Goal: Navigation & Orientation: Find specific page/section

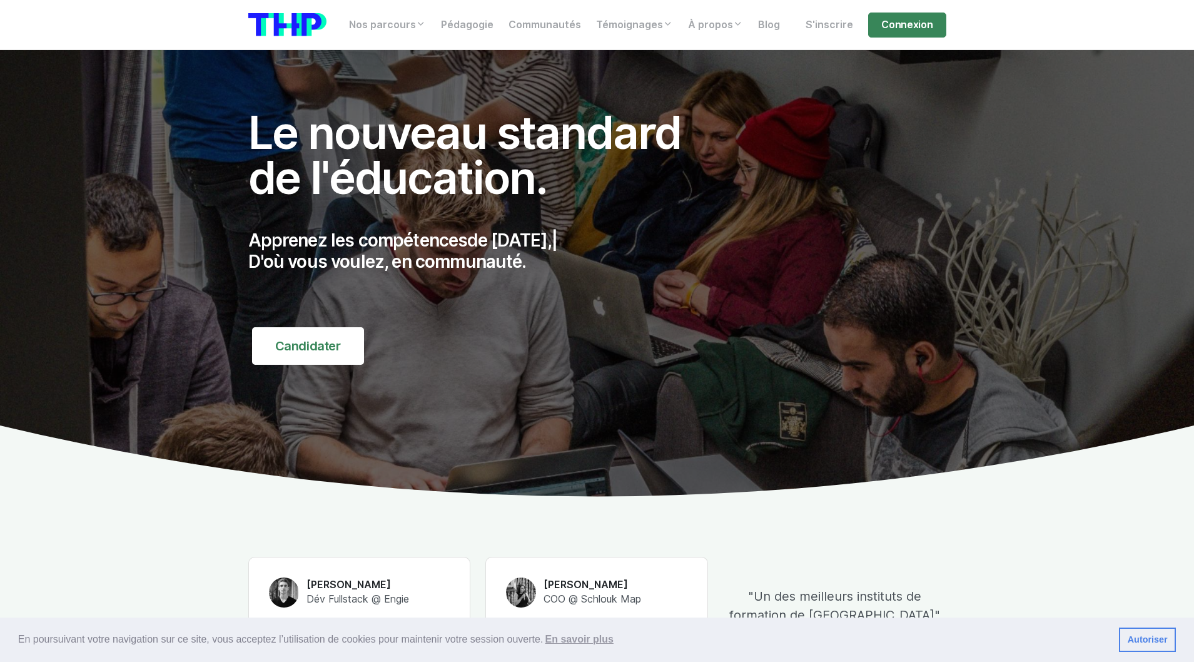
click at [673, 201] on div "Le nouveau standard de l'éducation. Apprenez les compétences de [DATE], | D'où …" at bounding box center [478, 237] width 475 height 255
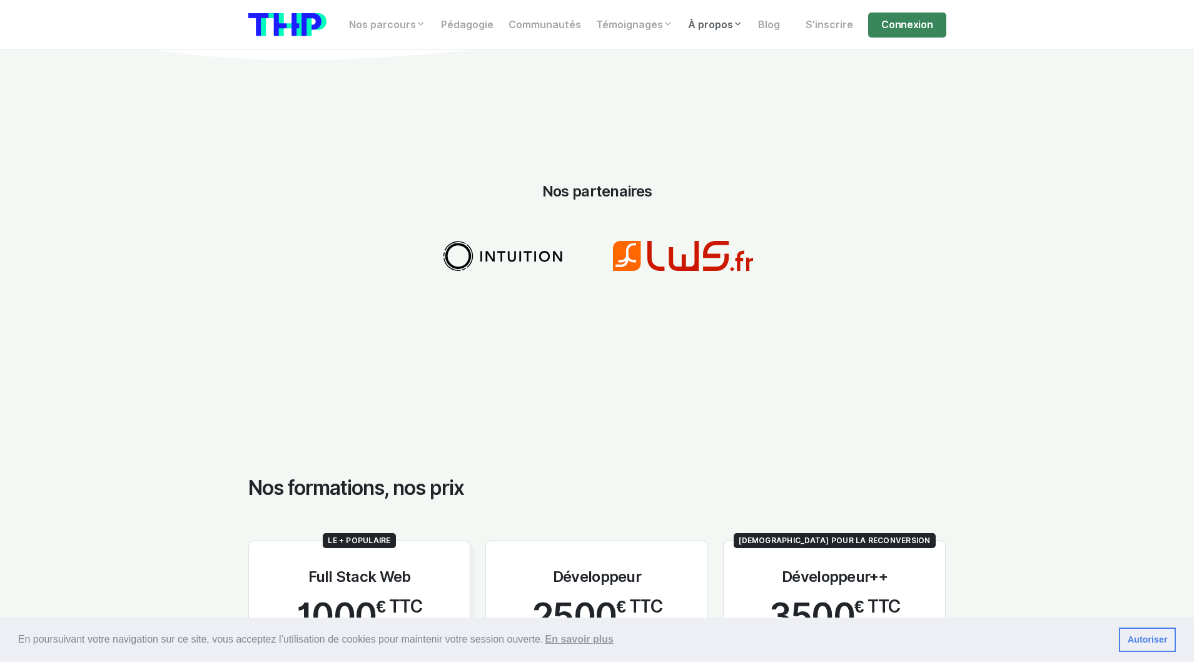
scroll to position [1813, 0]
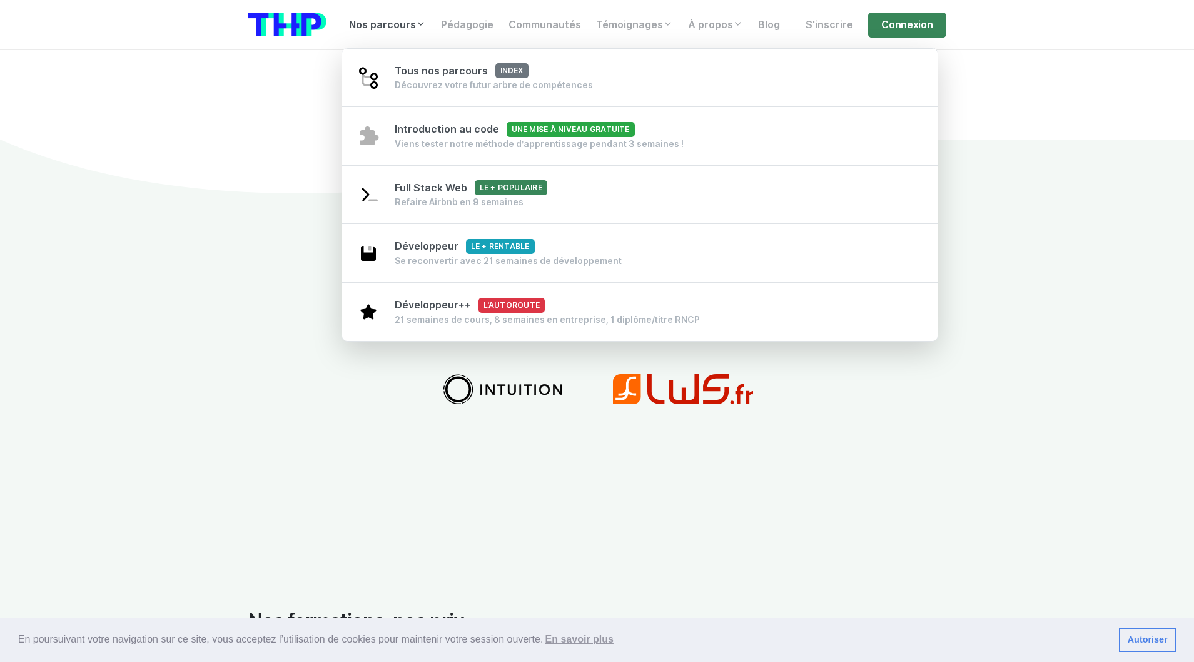
click at [403, 24] on link "Nos parcours" at bounding box center [388, 25] width 92 height 25
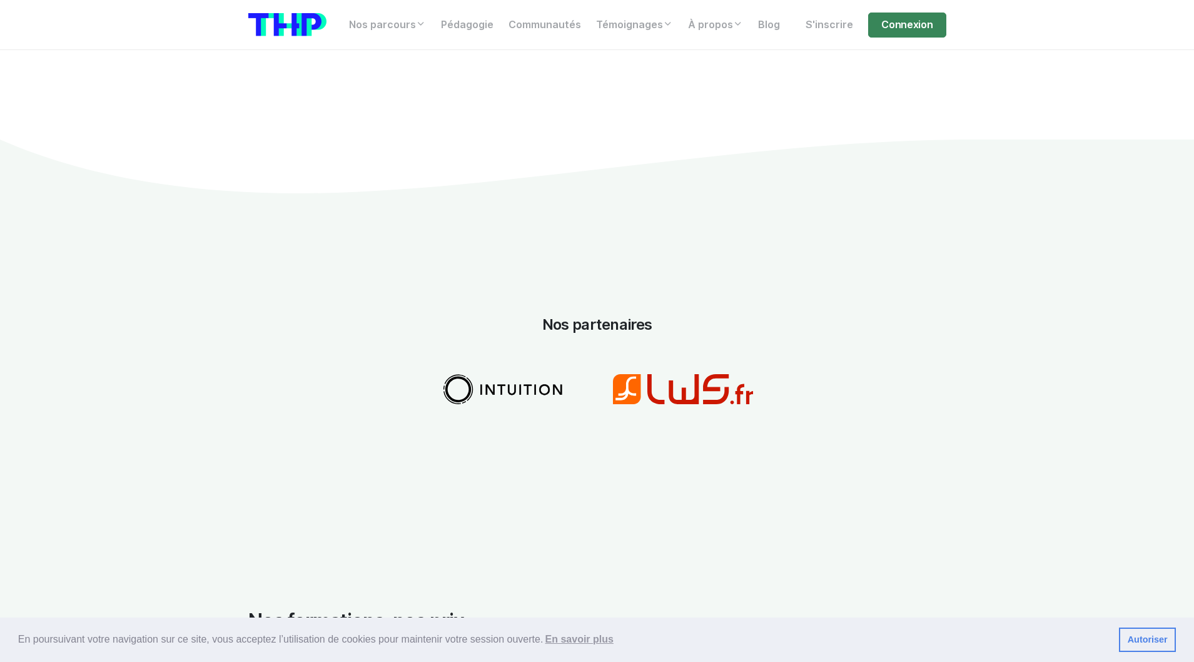
click at [295, 21] on img at bounding box center [287, 24] width 78 height 23
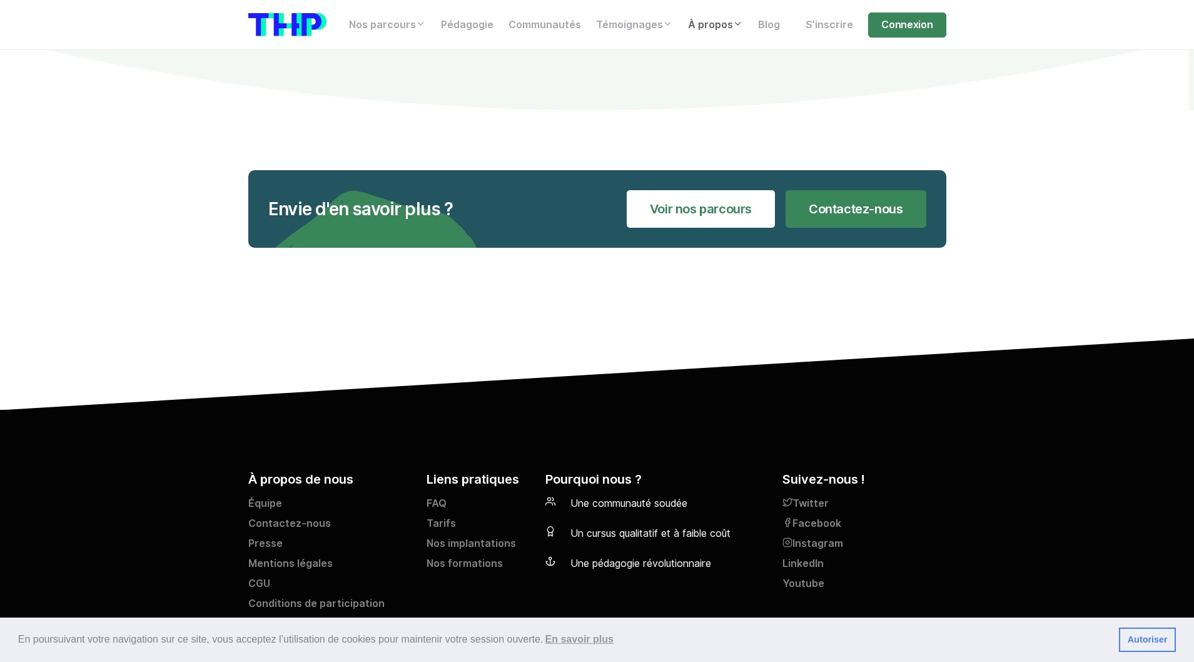
scroll to position [5246, 0]
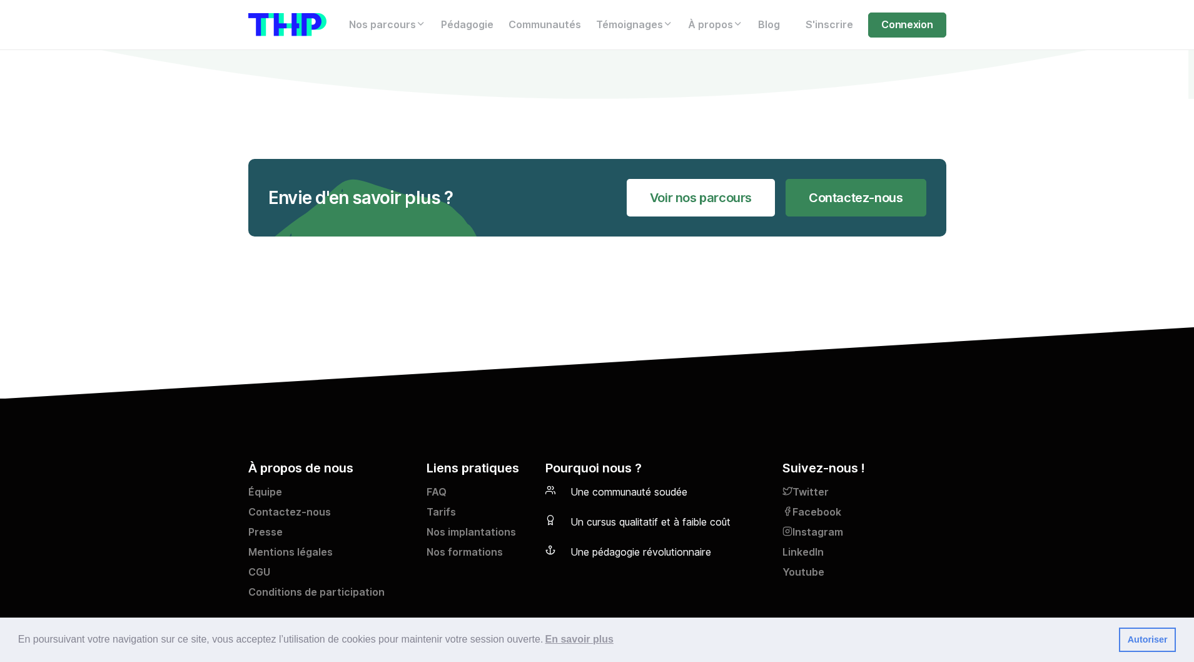
click at [702, 426] on footer "À propos de nous Équipe Contactez-nous Presse Mentions légales CGU Conditions d…" at bounding box center [597, 535] width 1194 height 274
click at [806, 485] on link "Twitter" at bounding box center [864, 495] width 163 height 20
click at [494, 525] on link "Nos implantations" at bounding box center [479, 535] width 104 height 20
